Goal: Task Accomplishment & Management: Use online tool/utility

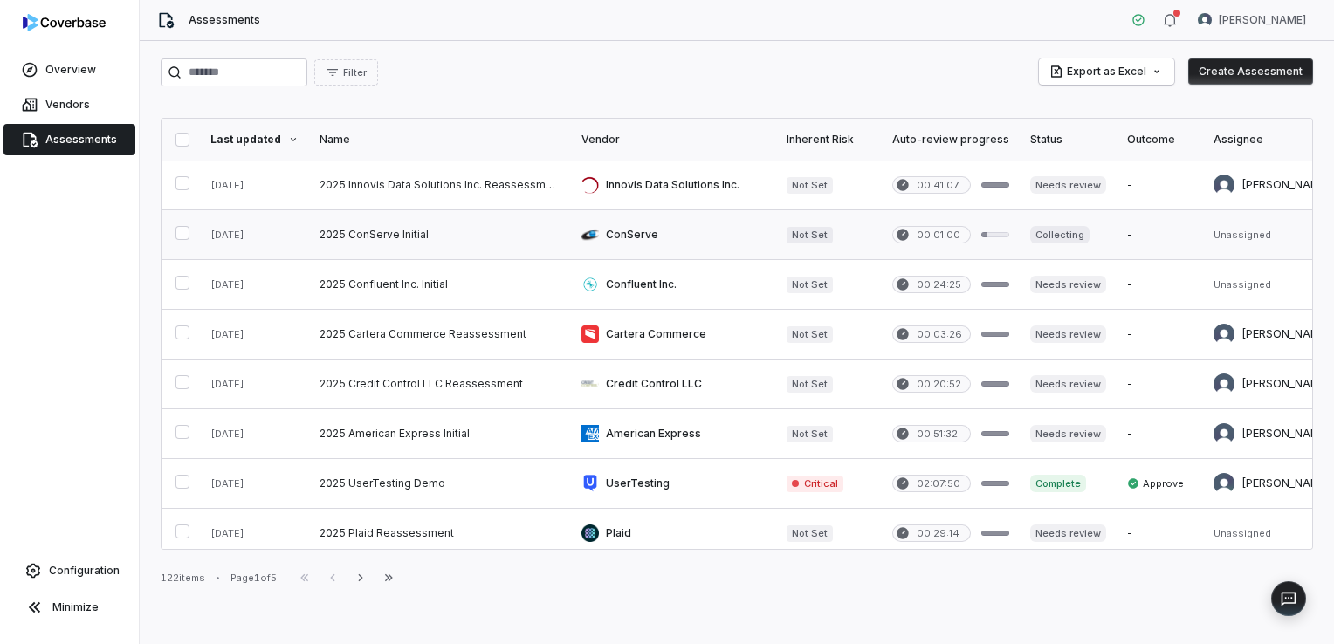
click at [390, 234] on link at bounding box center [440, 234] width 262 height 49
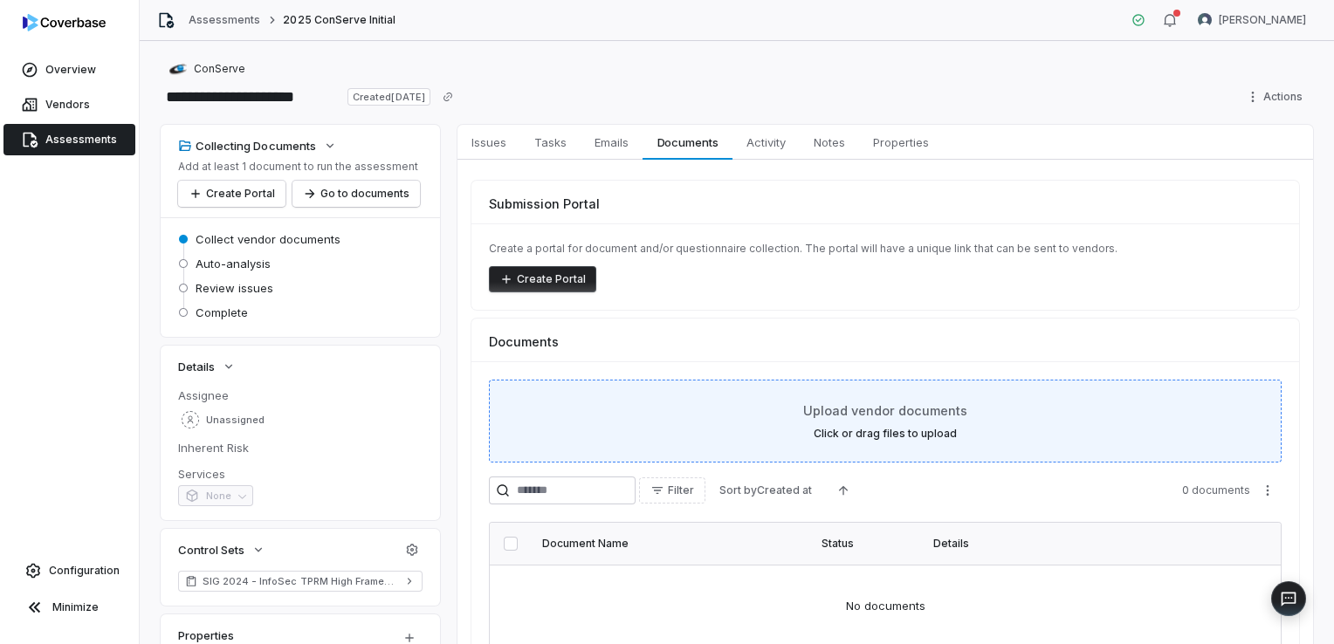
scroll to position [87, 0]
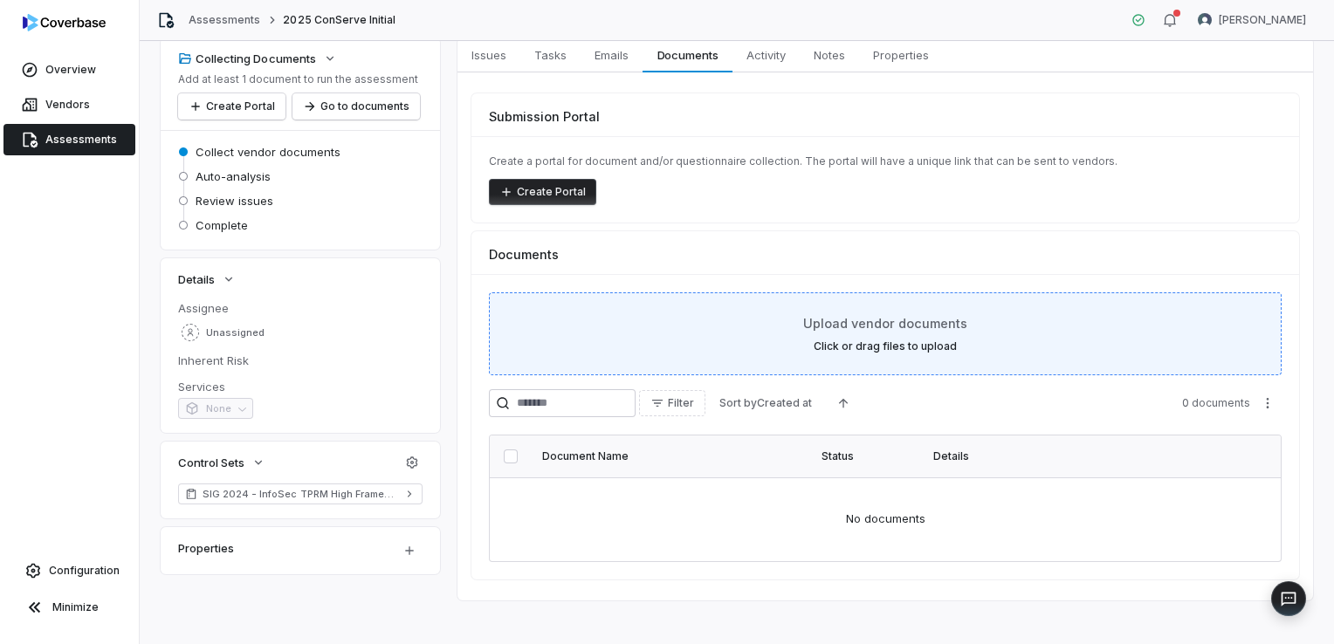
click at [1306, 246] on div "**********" at bounding box center [737, 342] width 1195 height 603
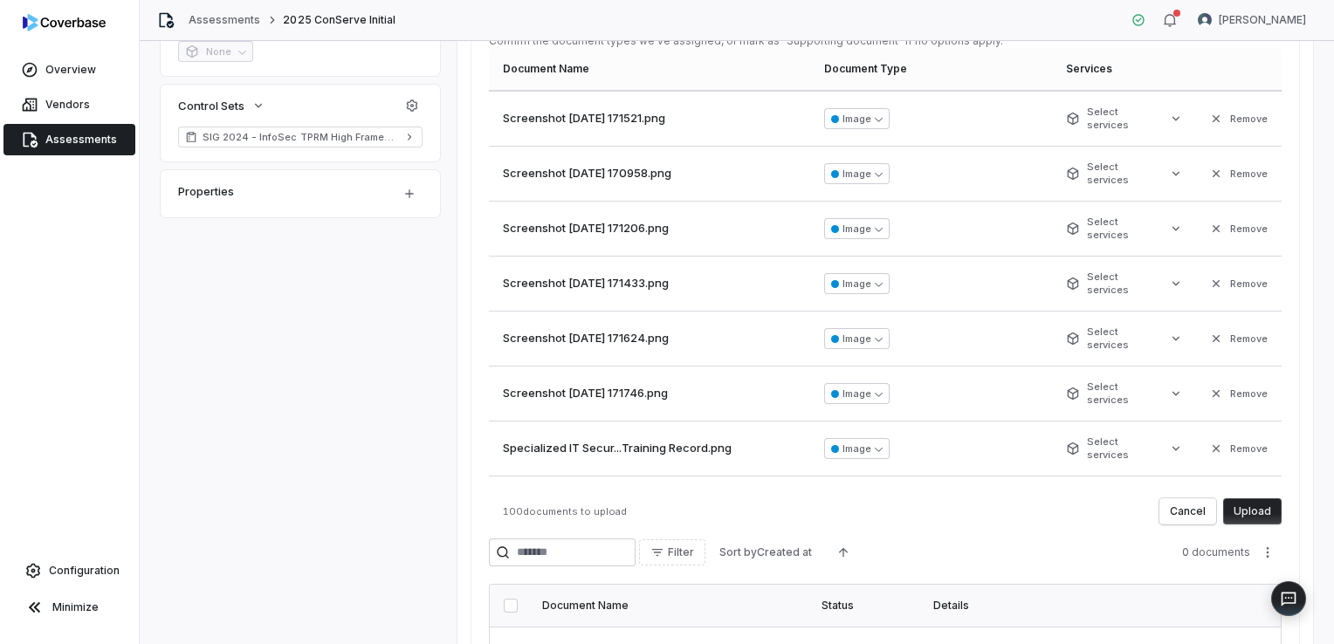
scroll to position [604, 0]
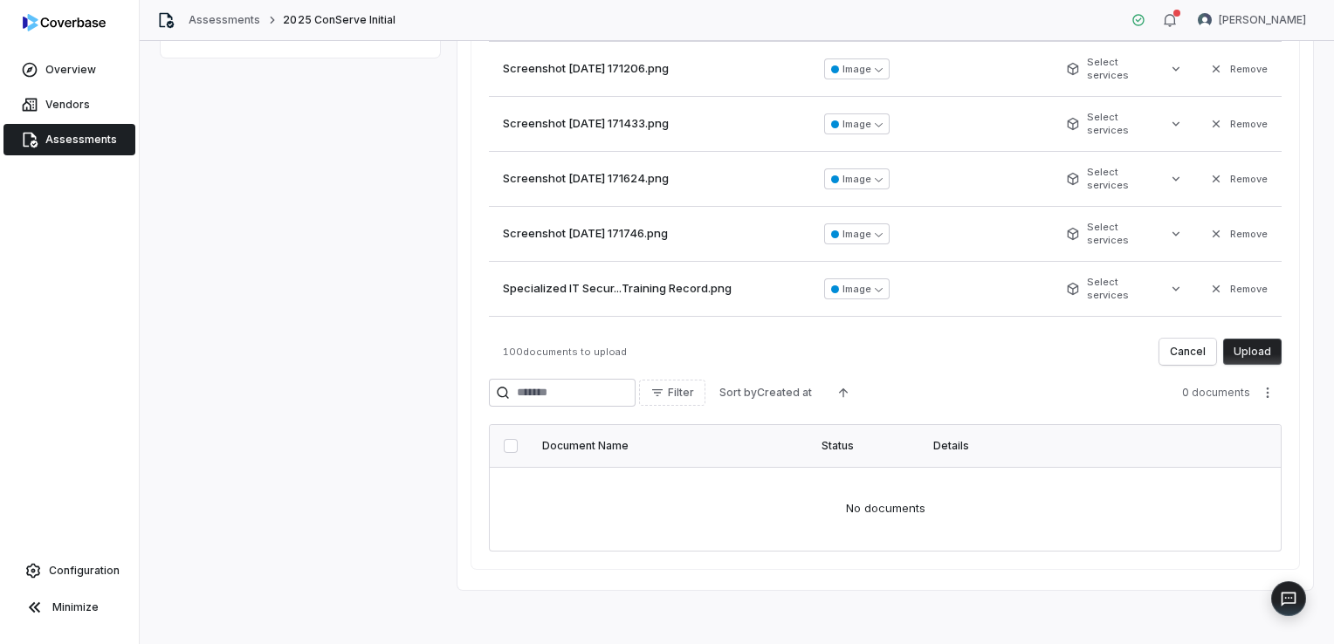
click at [1264, 356] on button "Upload" at bounding box center [1252, 352] width 59 height 26
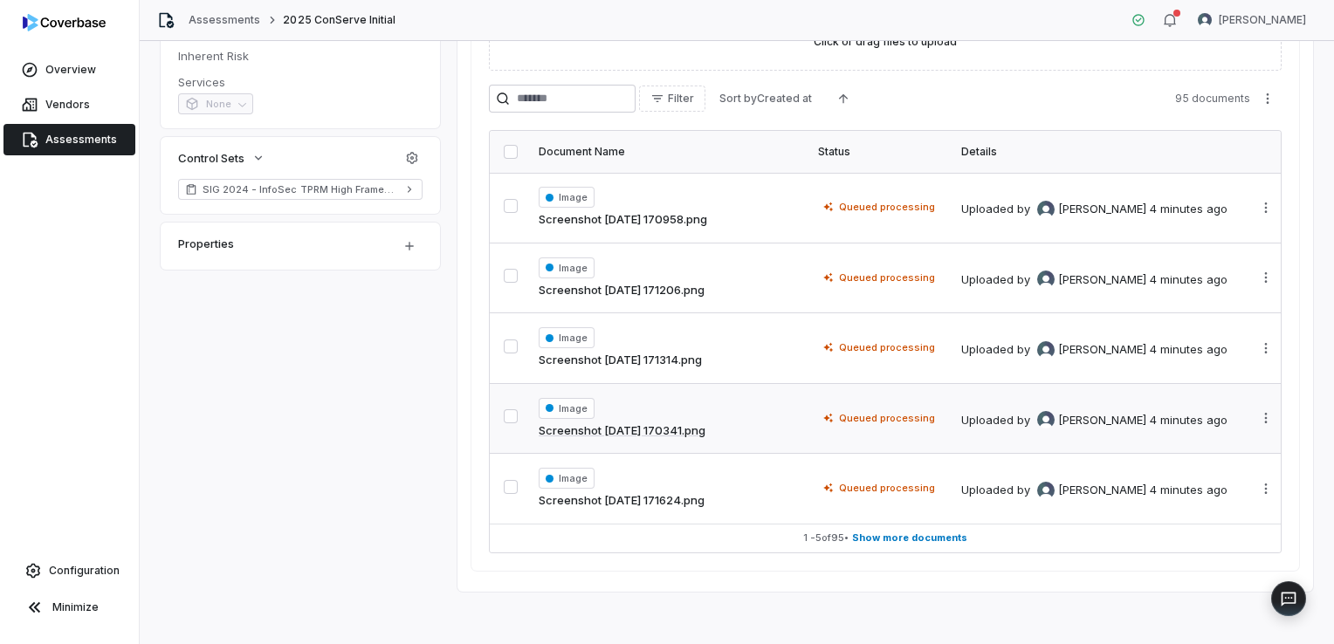
scroll to position [0, 0]
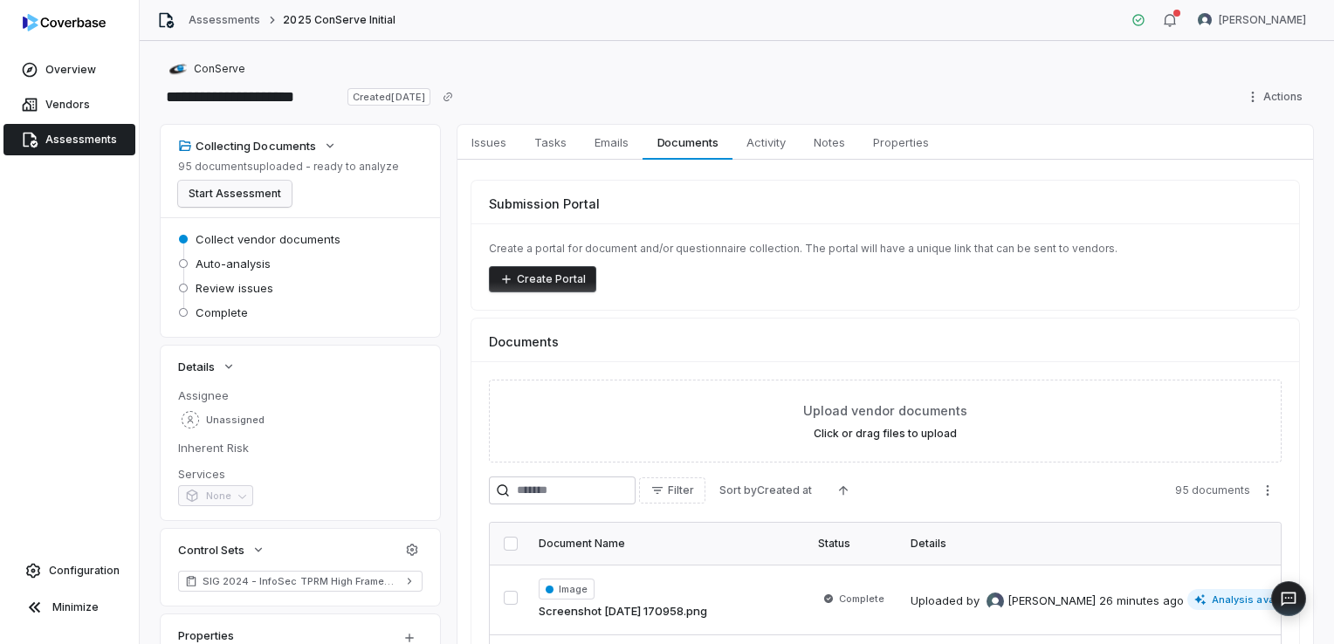
click at [263, 194] on button "Start Assessment" at bounding box center [235, 194] width 114 height 26
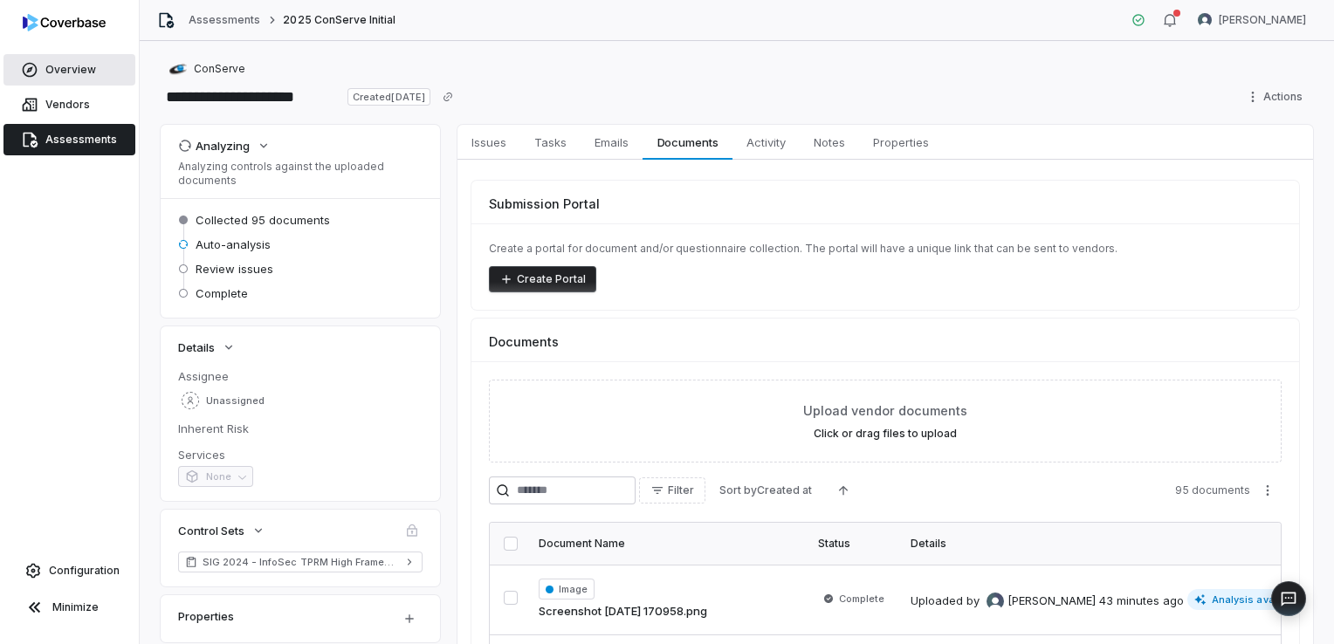
click at [77, 70] on span "Overview" at bounding box center [70, 70] width 51 height 14
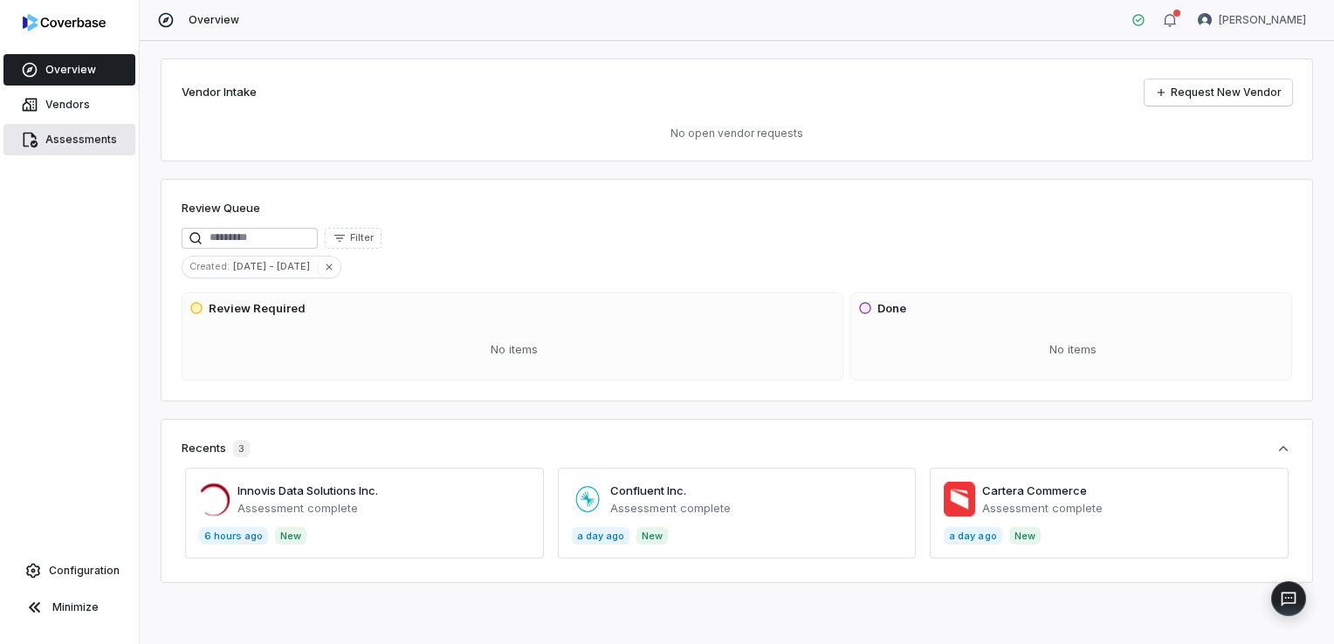
click at [79, 146] on span "Assessments" at bounding box center [81, 140] width 72 height 14
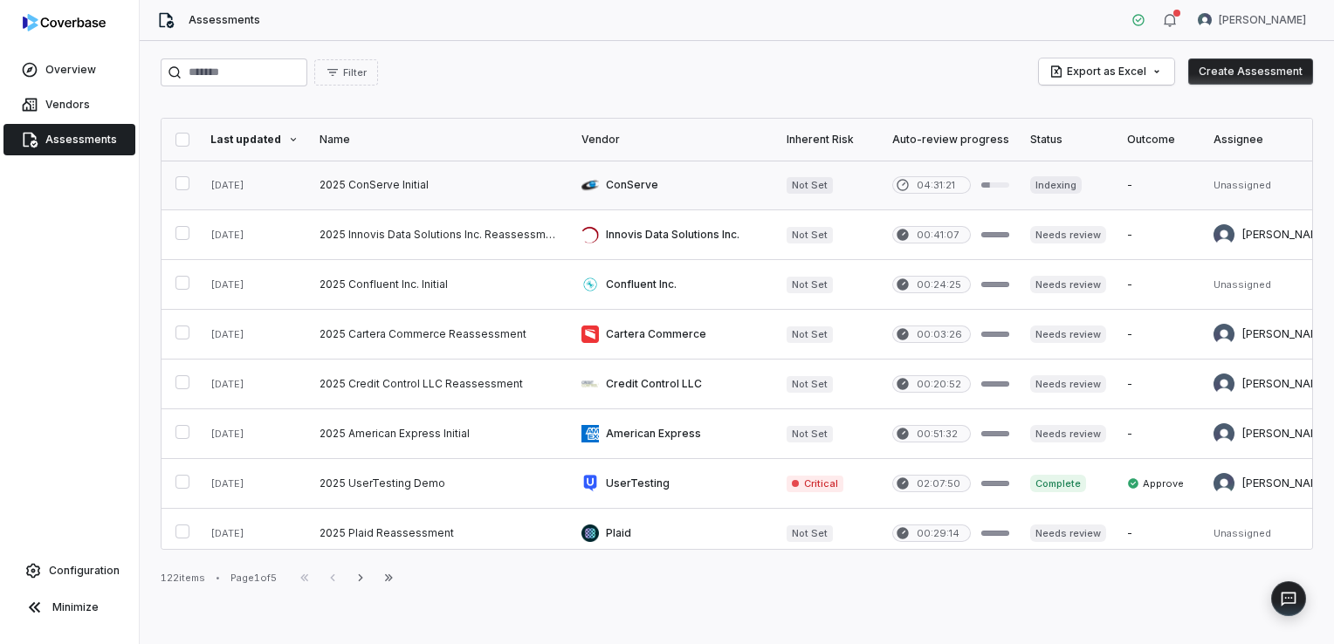
click at [396, 192] on link at bounding box center [440, 185] width 262 height 49
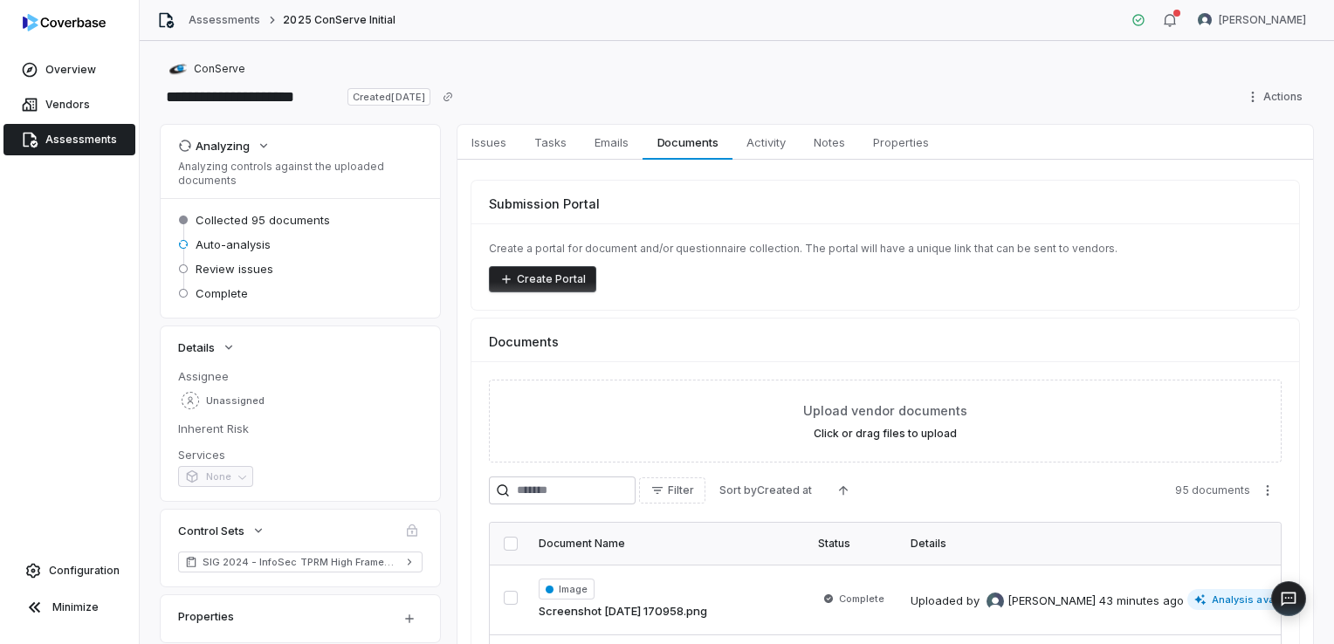
click at [70, 142] on span "Assessments" at bounding box center [81, 140] width 72 height 14
